Goal: Communication & Community: Answer question/provide support

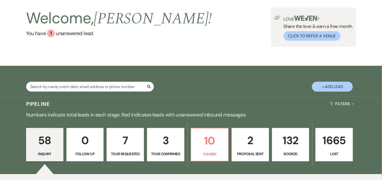
scroll to position [57, 0]
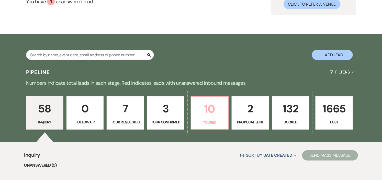
click at [204, 106] on p "10" at bounding box center [209, 108] width 31 height 17
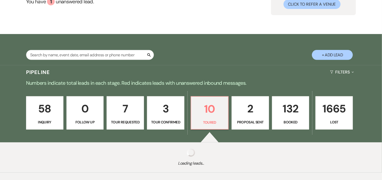
select select "5"
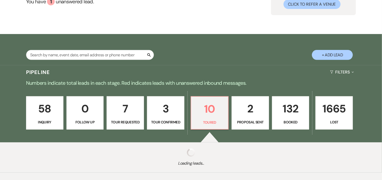
select select "5"
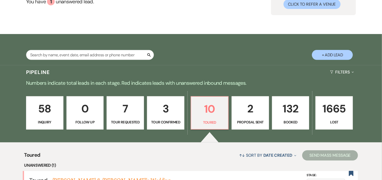
scroll to position [142, 0]
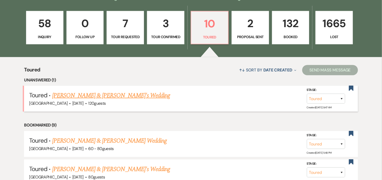
click at [89, 95] on link "[PERSON_NAME] & [PERSON_NAME]'s Wedding" at bounding box center [111, 95] width 118 height 9
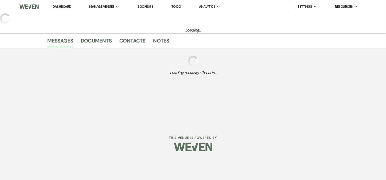
select select "5"
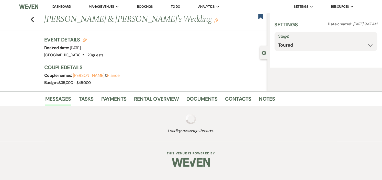
select select "5"
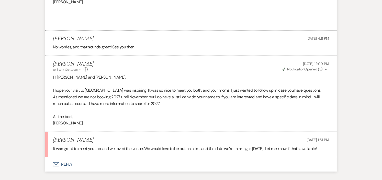
scroll to position [849, 0]
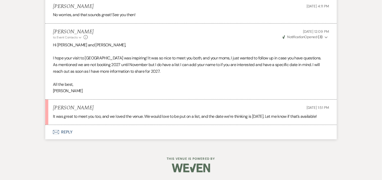
click at [66, 110] on h5 "[PERSON_NAME]" at bounding box center [73, 108] width 41 height 6
click at [66, 108] on h5 "[PERSON_NAME]" at bounding box center [73, 108] width 41 height 6
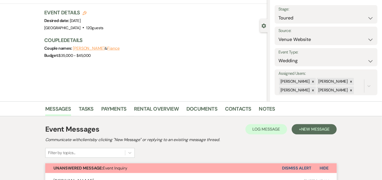
scroll to position [85, 0]
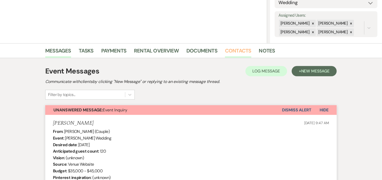
click at [241, 50] on link "Contacts" at bounding box center [238, 52] width 26 height 11
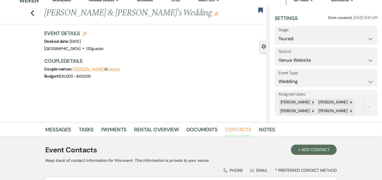
scroll to position [70, 0]
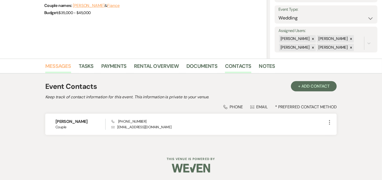
click at [59, 65] on link "Messages" at bounding box center [58, 67] width 26 height 11
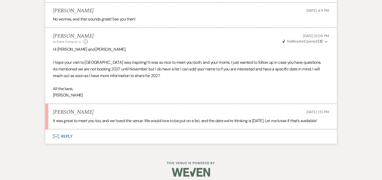
scroll to position [849, 0]
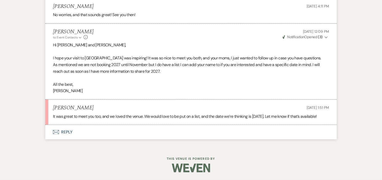
drag, startPoint x: 72, startPoint y: 132, endPoint x: 69, endPoint y: 131, distance: 2.8
click at [69, 131] on button "Envelope Reply" at bounding box center [191, 132] width 292 height 14
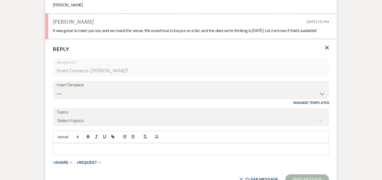
scroll to position [937, 0]
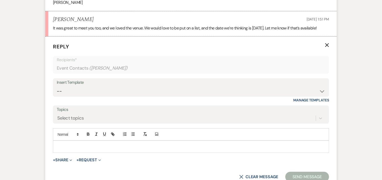
click at [121, 148] on p at bounding box center [191, 147] width 268 height 6
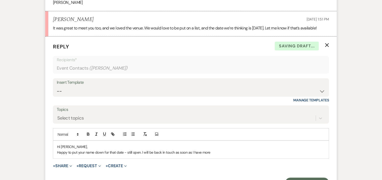
click at [110, 151] on p "Happy to put your name down for that date - still open. I will be back in touch…" at bounding box center [191, 152] width 268 height 6
click at [217, 152] on p "Happy to put your name down for [DATE]. I will be back in touch as soon as I ha…" at bounding box center [191, 152] width 268 height 6
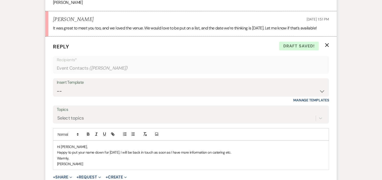
click at [57, 152] on div "Hi [PERSON_NAME], Happy to put your name down for [DATE]. I will be back in tou…" at bounding box center [191, 155] width 276 height 29
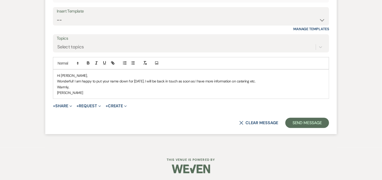
scroll to position [1009, 0]
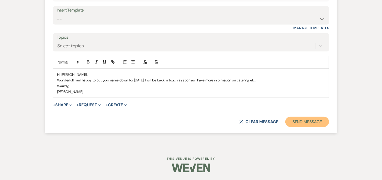
click at [315, 124] on button "Send Message" at bounding box center [307, 122] width 44 height 10
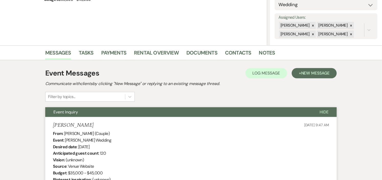
scroll to position [0, 0]
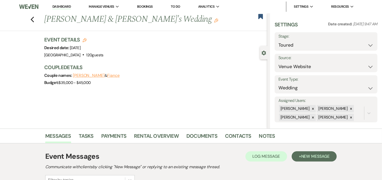
click at [60, 7] on link "Dashboard" at bounding box center [61, 6] width 18 height 5
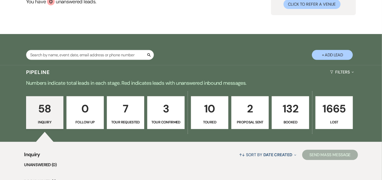
click at [197, 109] on p "10" at bounding box center [209, 108] width 31 height 17
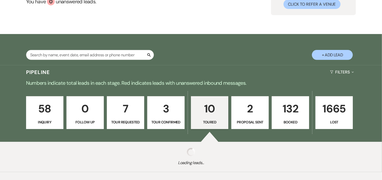
select select "5"
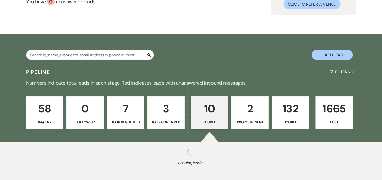
select select "5"
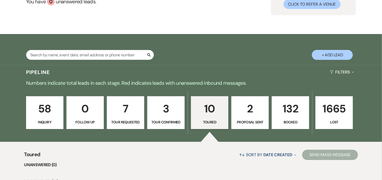
scroll to position [142, 0]
